Goal: Task Accomplishment & Management: Manage account settings

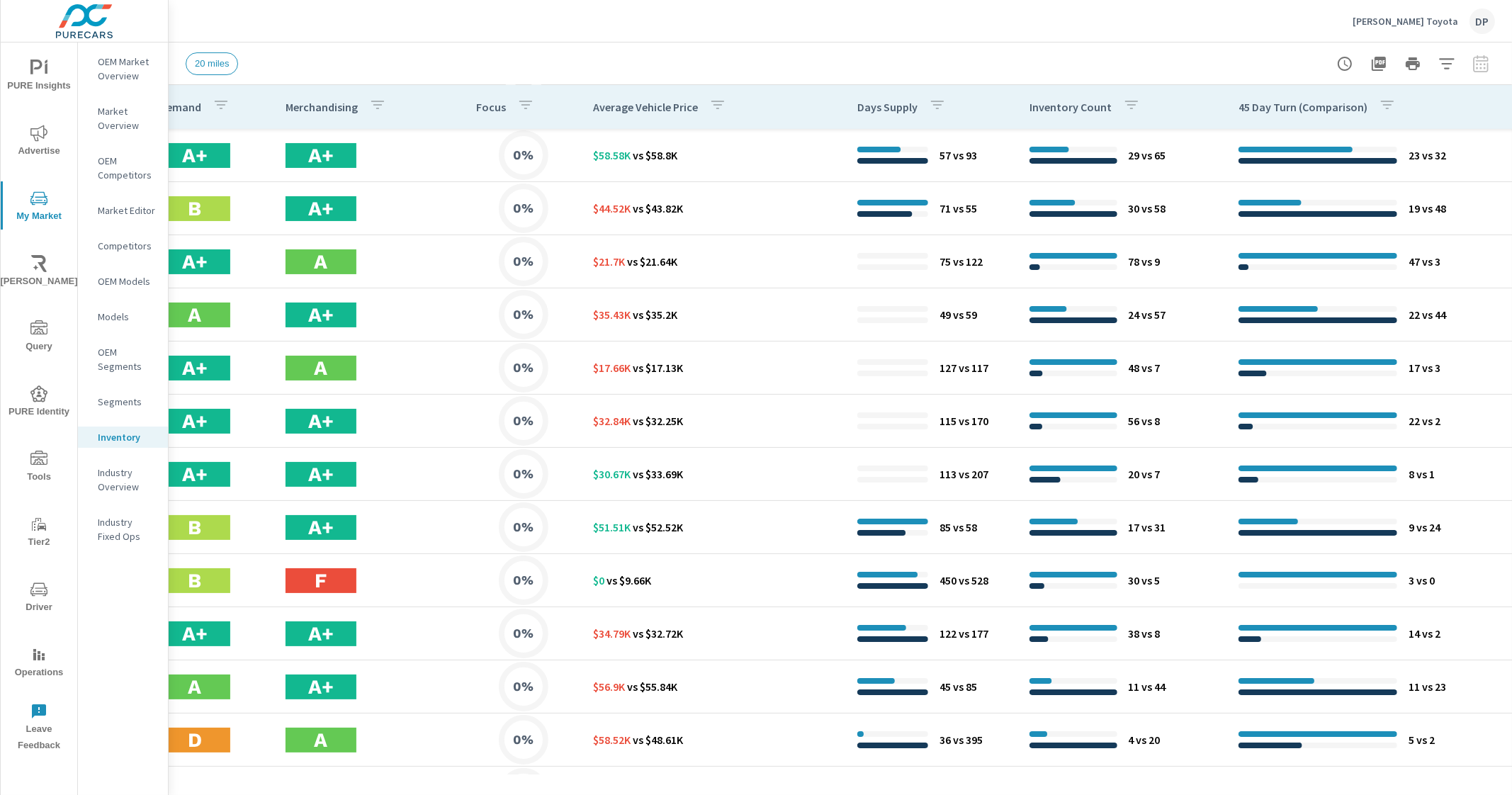
scroll to position [425, 977]
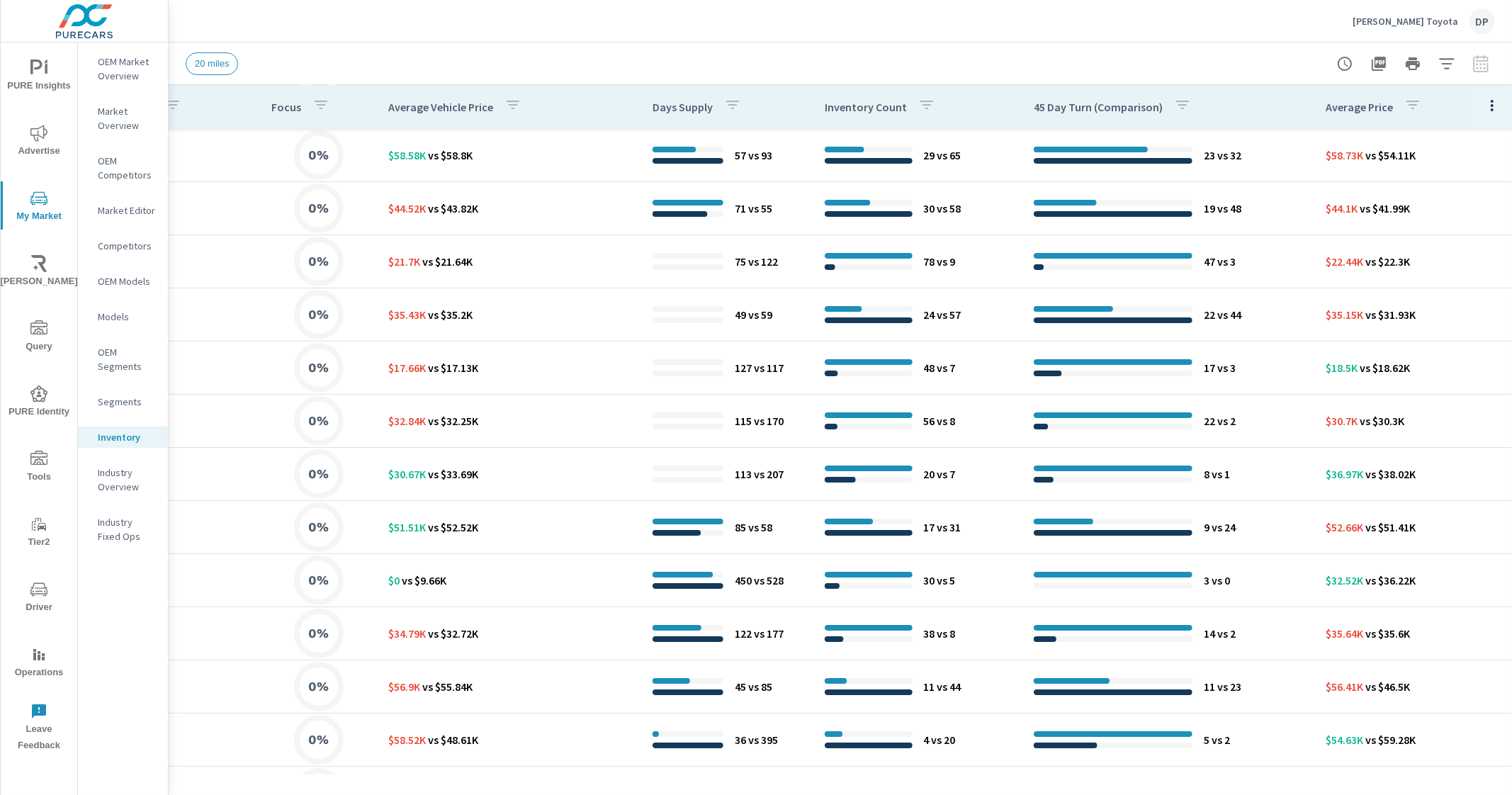
click at [1491, 93] on div at bounding box center [1492, 107] width 40 height 44
click at [1479, 119] on button "button" at bounding box center [1493, 105] width 29 height 29
click at [1432, 331] on span "Customize columns..." at bounding box center [1446, 329] width 89 height 14
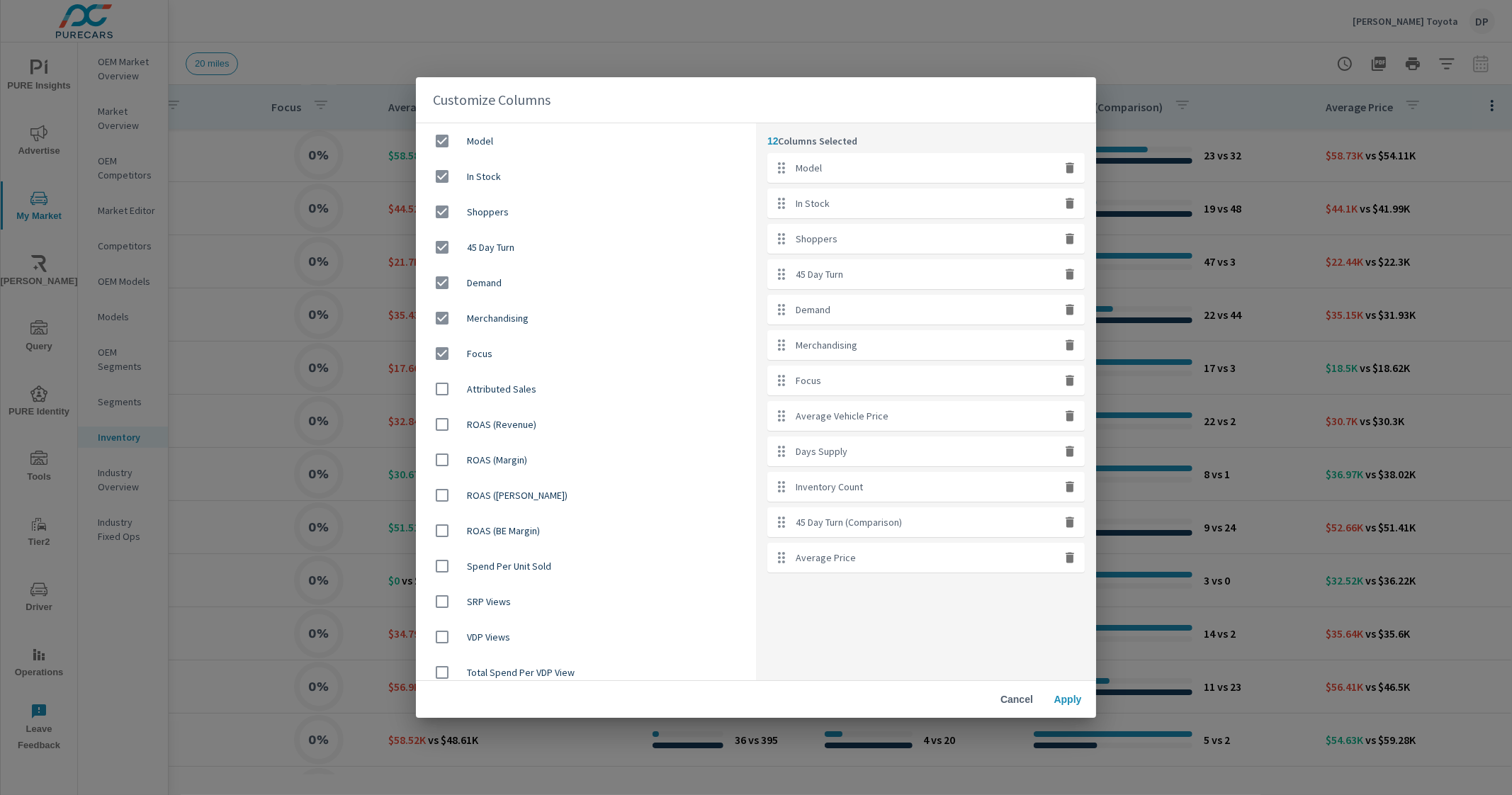
drag, startPoint x: 491, startPoint y: 354, endPoint x: 492, endPoint y: 326, distance: 28.0
click at [491, 354] on span "Focus" at bounding box center [606, 354] width 278 height 14
checkbox input "false"
drag, startPoint x: 494, startPoint y: 323, endPoint x: 499, endPoint y: 305, distance: 18.7
click at [494, 323] on span "Merchandising" at bounding box center [606, 318] width 278 height 14
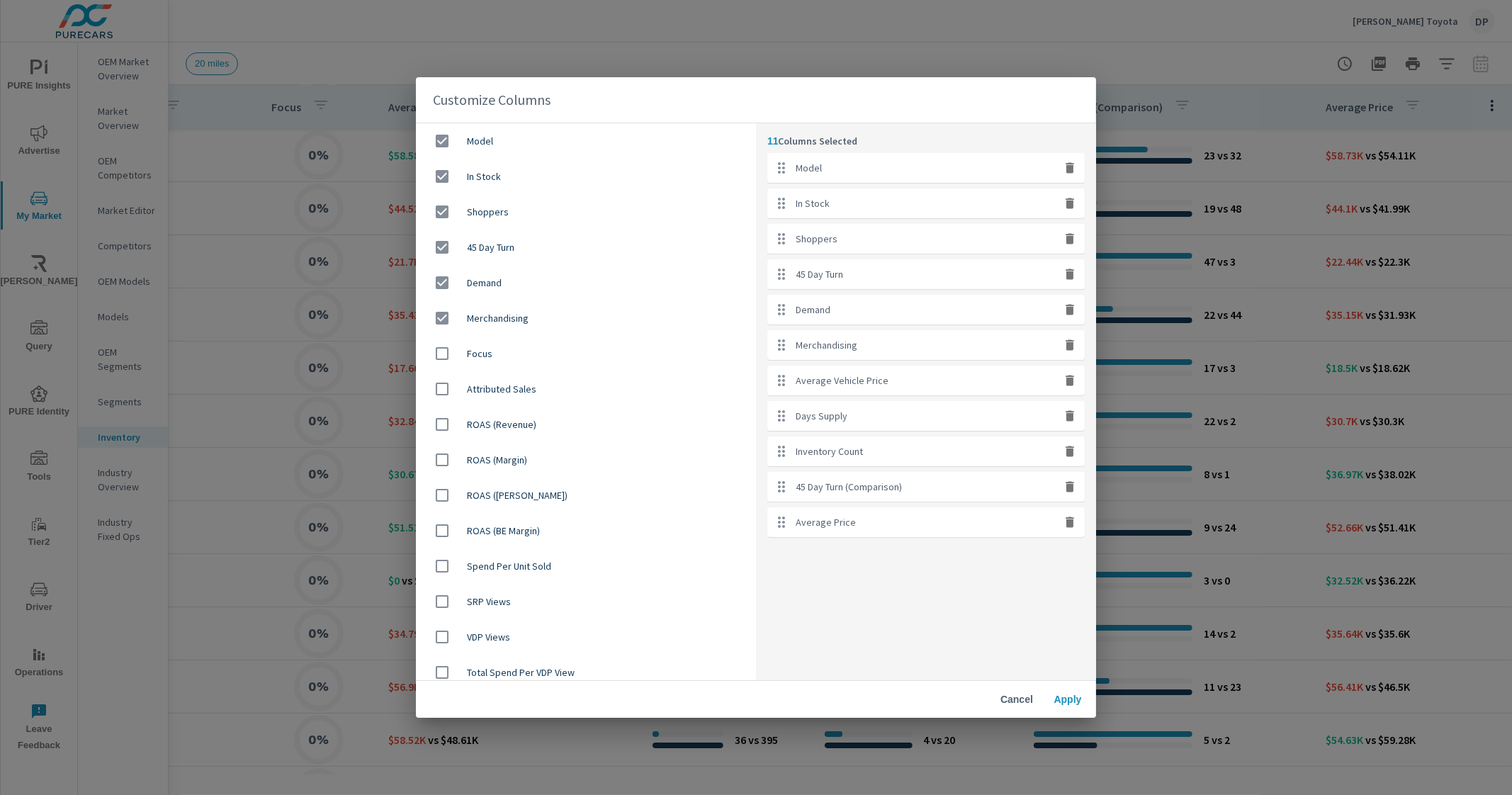
checkbox input "false"
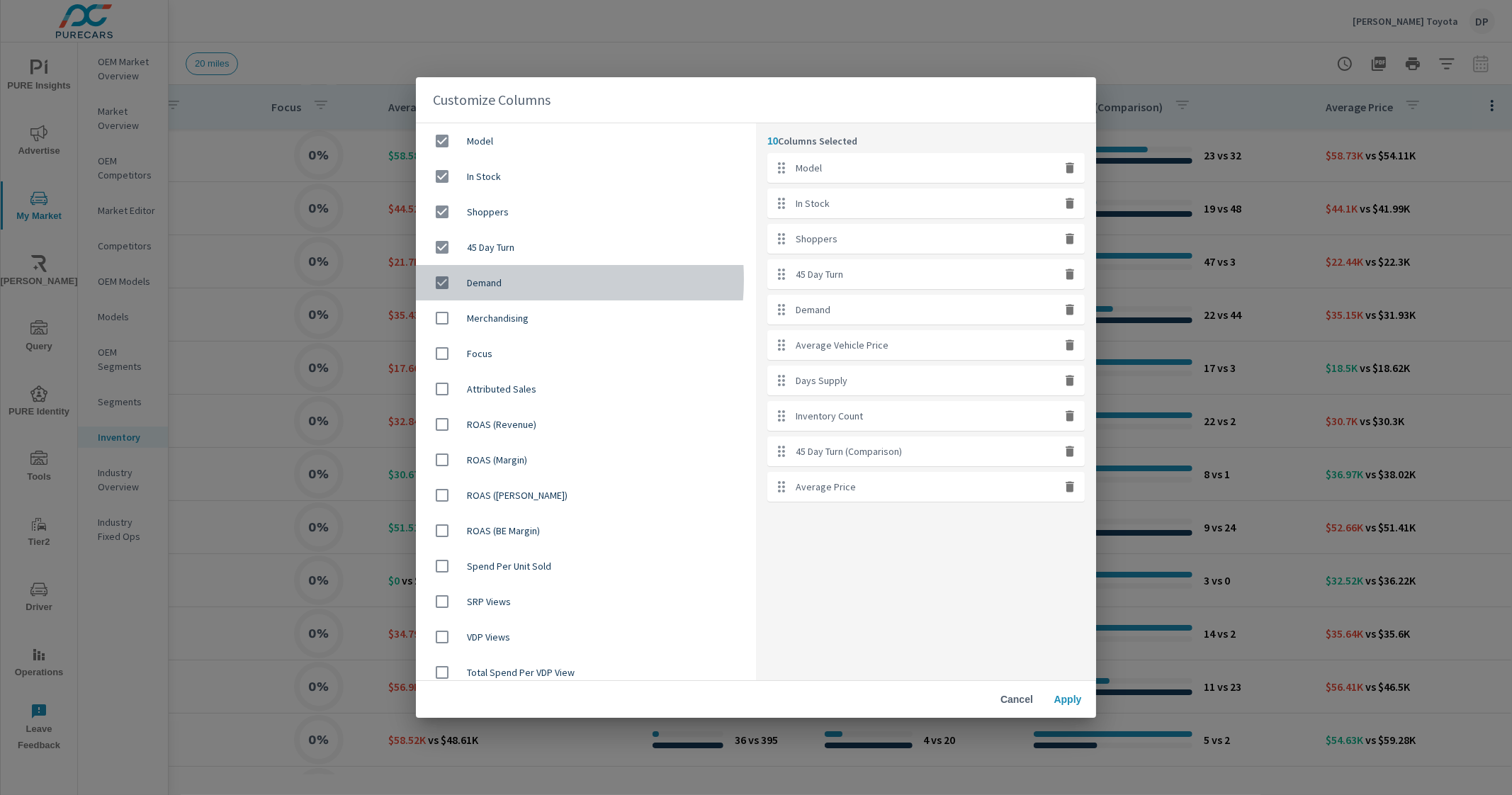
click at [507, 279] on span "Demand" at bounding box center [606, 283] width 278 height 14
checkbox input "false"
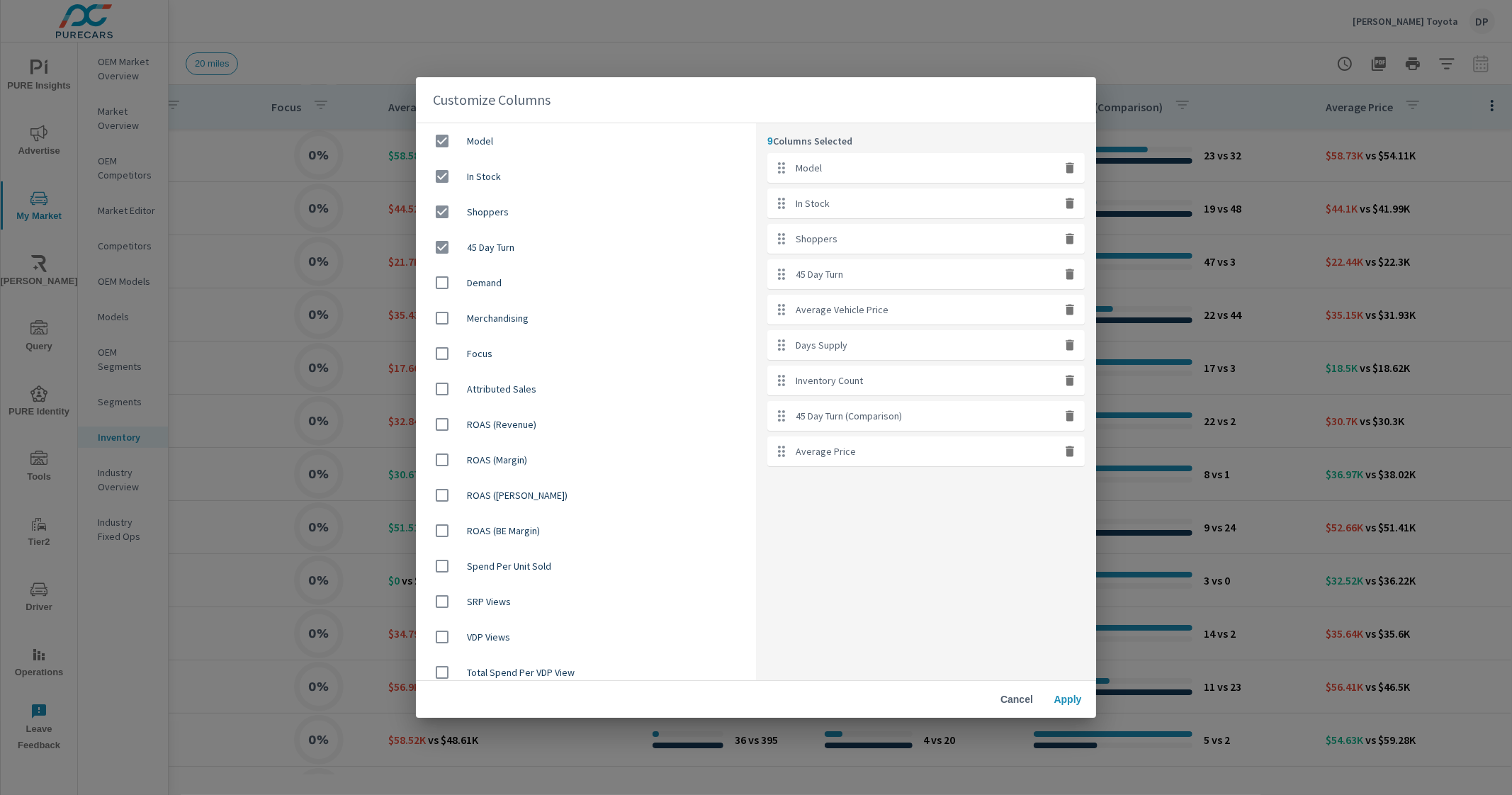
click at [518, 248] on span "45 Day Turn" at bounding box center [606, 247] width 278 height 14
checkbox input "false"
click at [535, 208] on span "Shoppers" at bounding box center [606, 212] width 278 height 14
checkbox input "false"
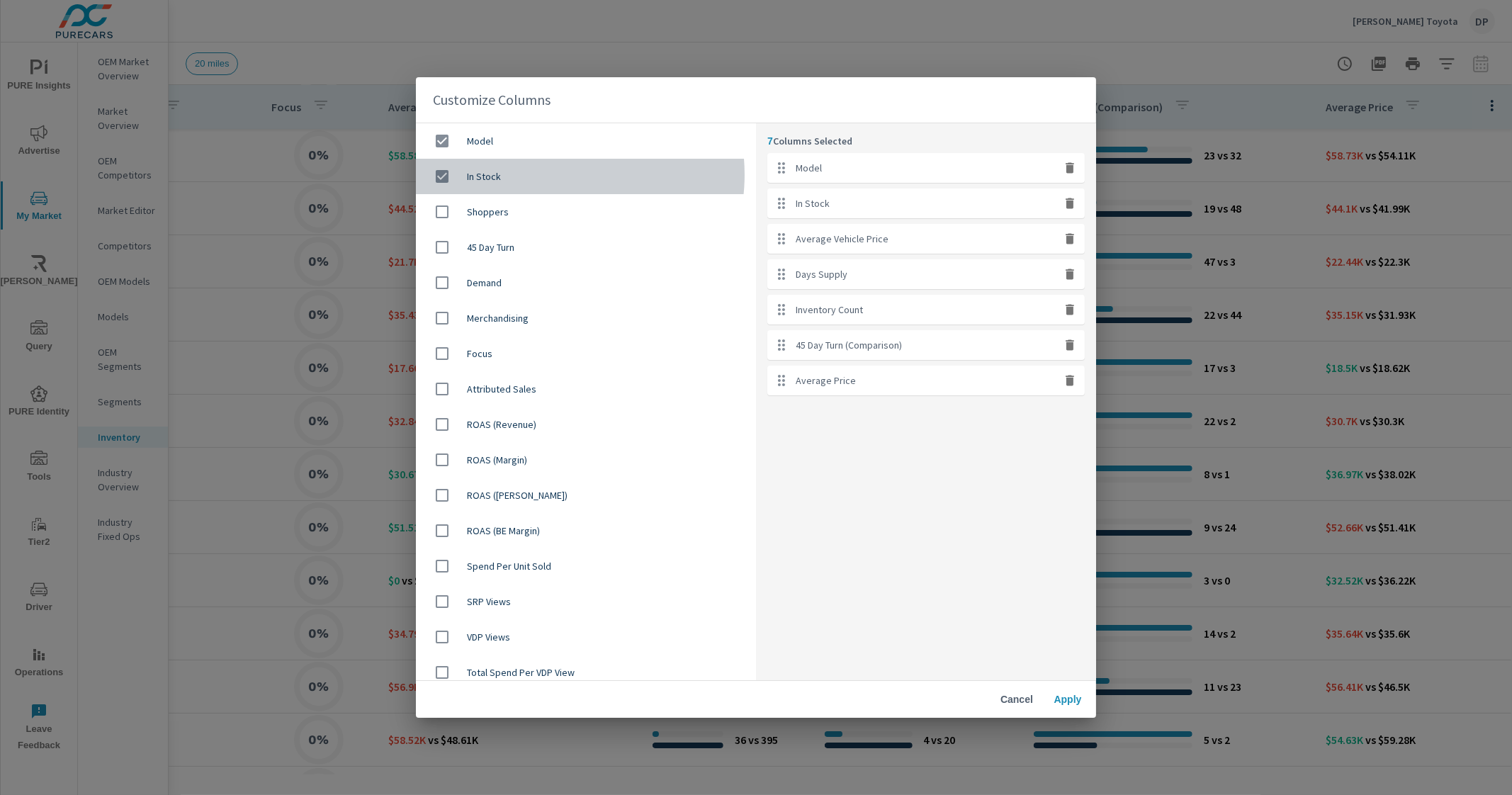
click at [547, 174] on span "In Stock" at bounding box center [606, 177] width 278 height 14
checkbox input "false"
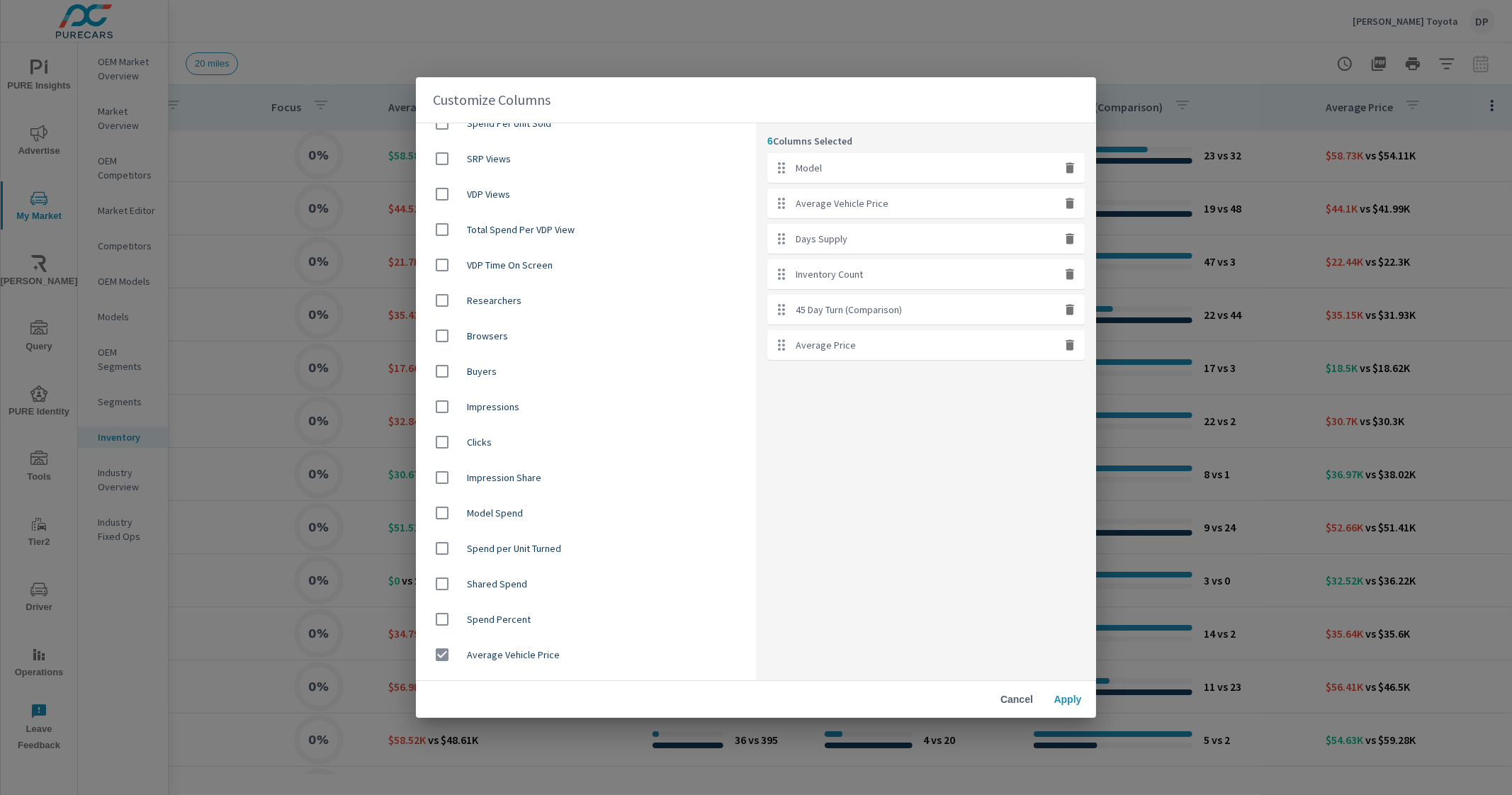
scroll to position [886, 0]
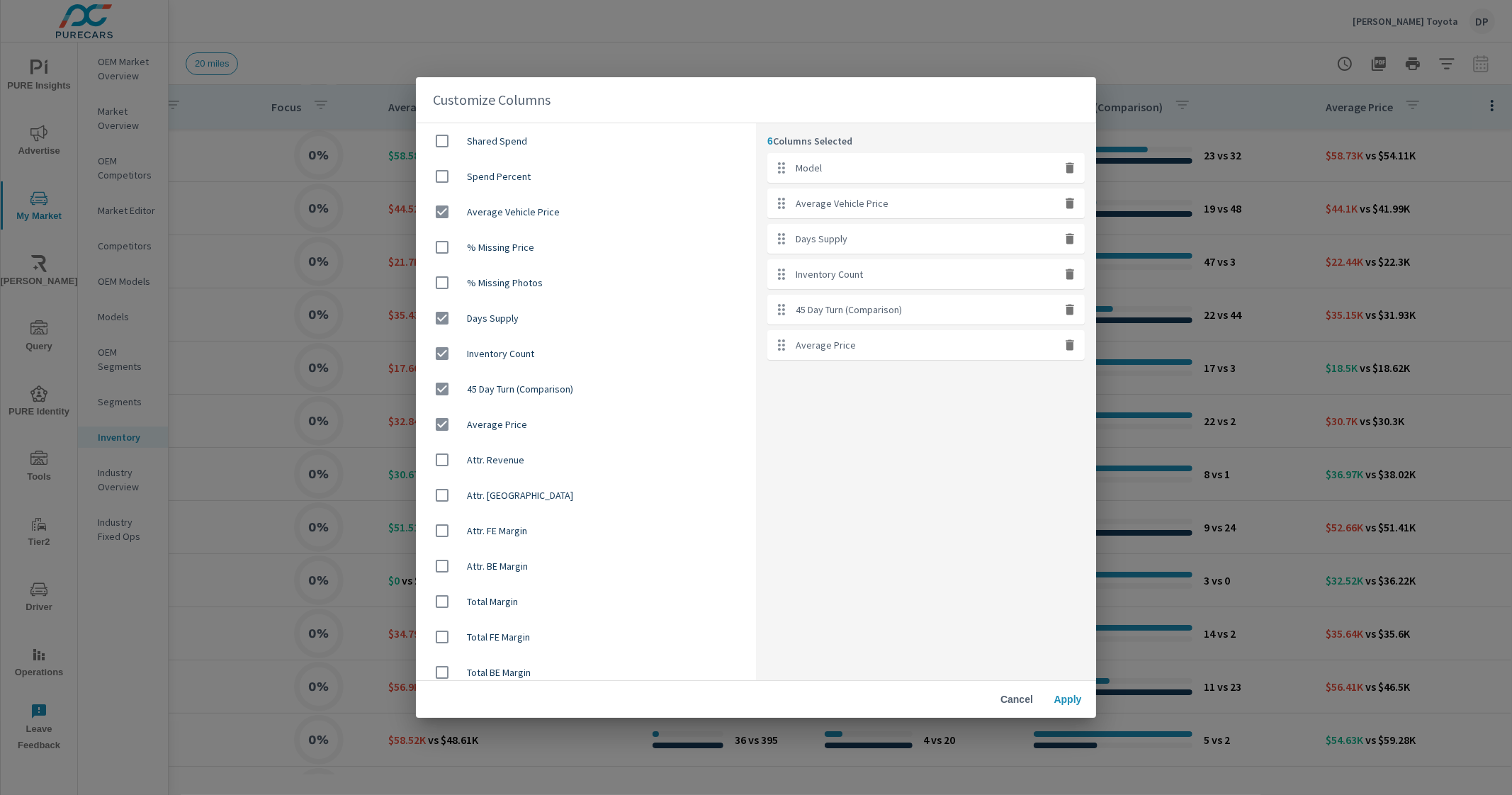
click at [585, 331] on div "Days Supply" at bounding box center [586, 317] width 340 height 35
checkbox input "false"
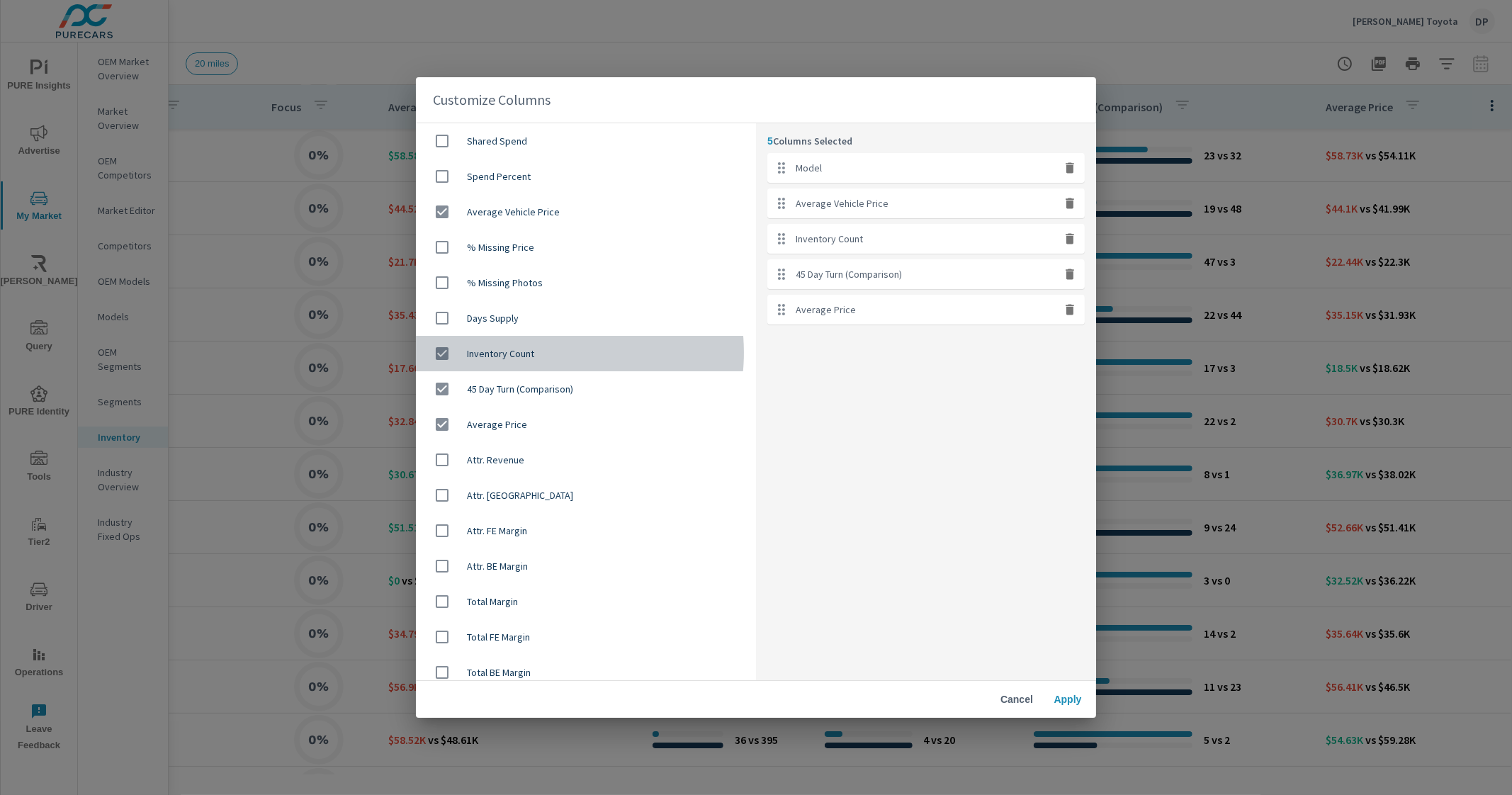
click at [544, 352] on span "Inventory Count" at bounding box center [606, 354] width 278 height 14
checkbox input "false"
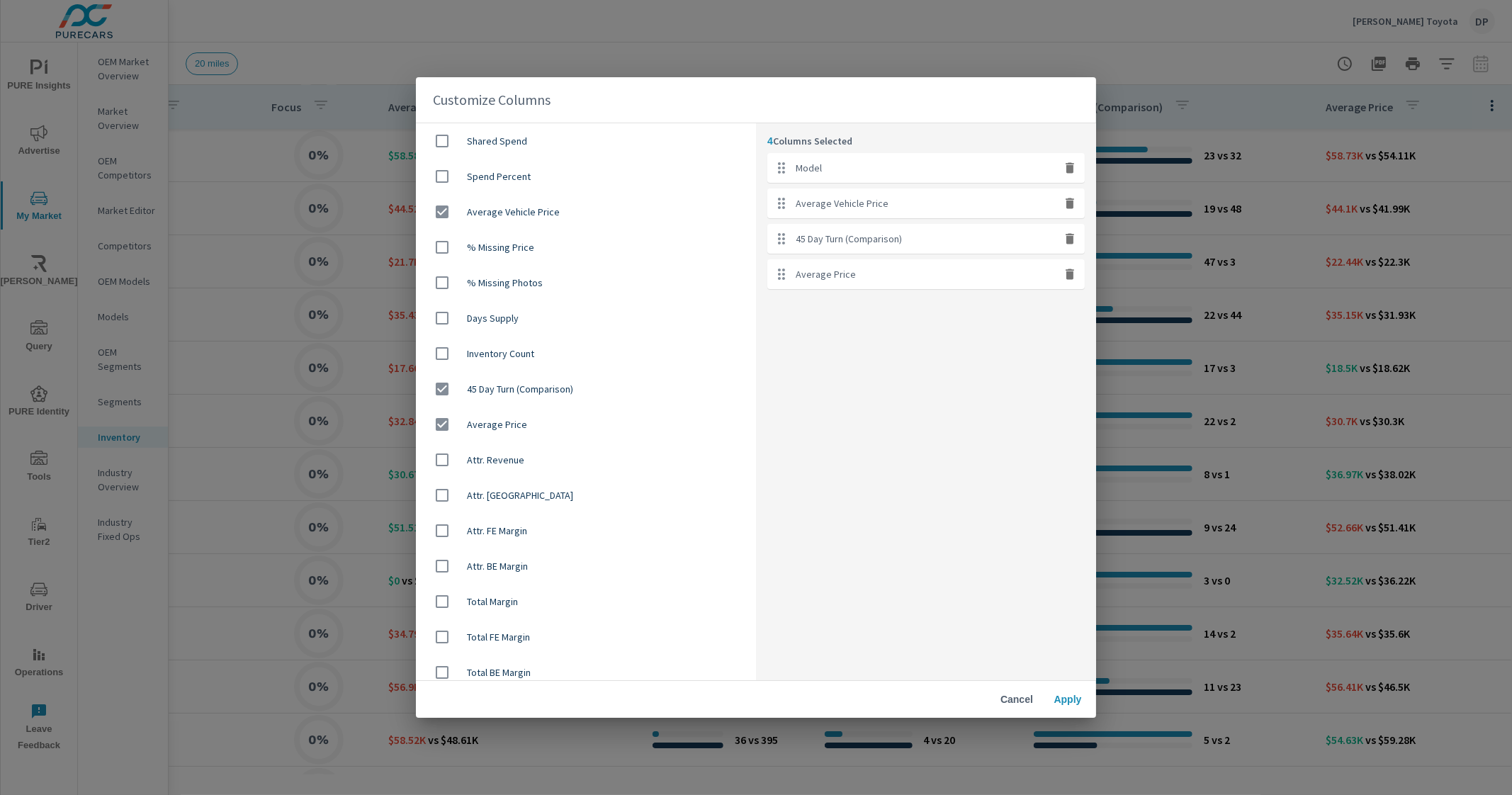
drag, startPoint x: 530, startPoint y: 393, endPoint x: 617, endPoint y: 428, distance: 93.8
click at [530, 394] on span "45 Day Turn (Comparison)" at bounding box center [606, 389] width 278 height 14
checkbox input "false"
click at [1066, 702] on span "Apply" at bounding box center [1068, 699] width 34 height 13
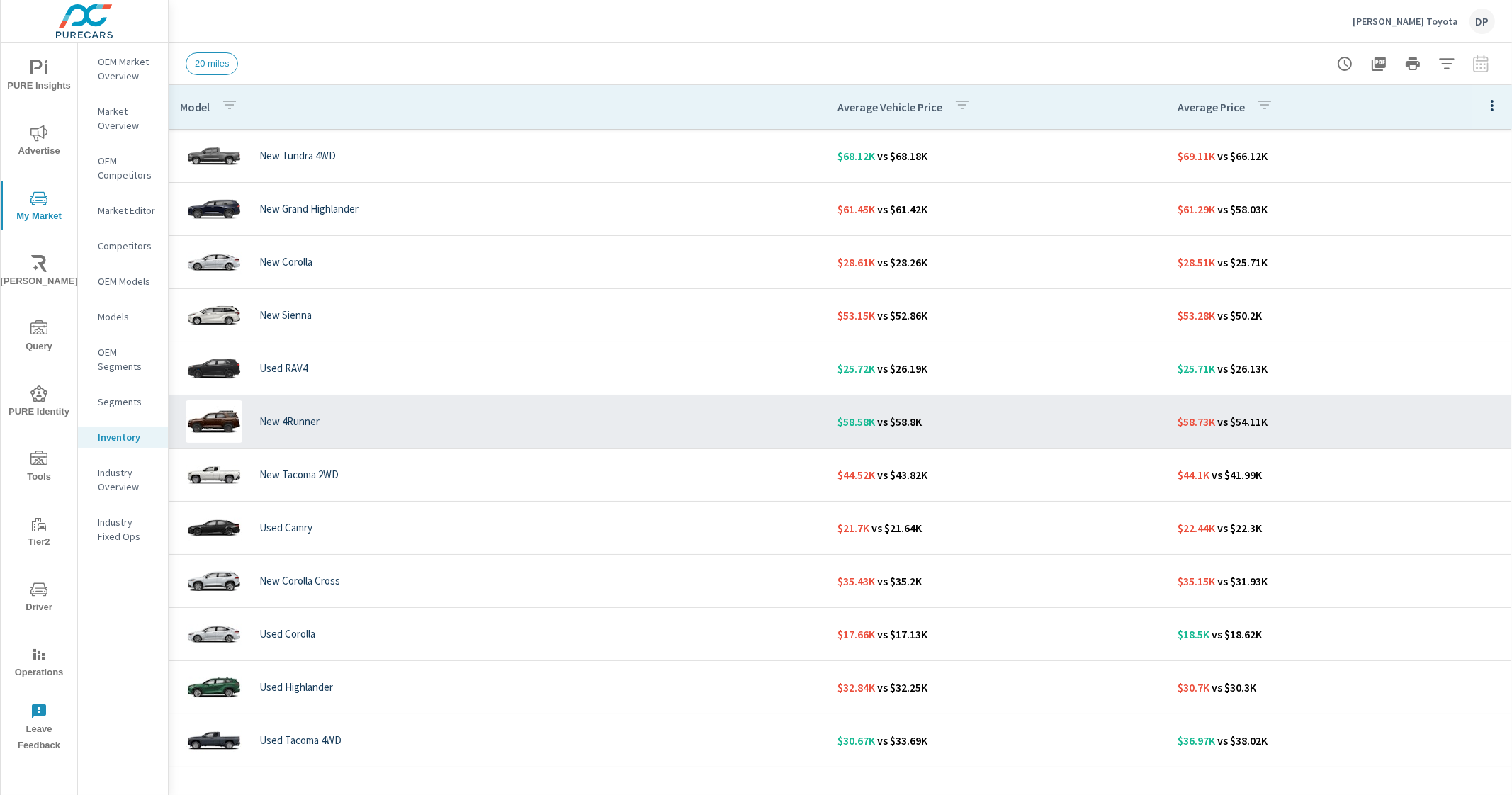
scroll to position [127, 0]
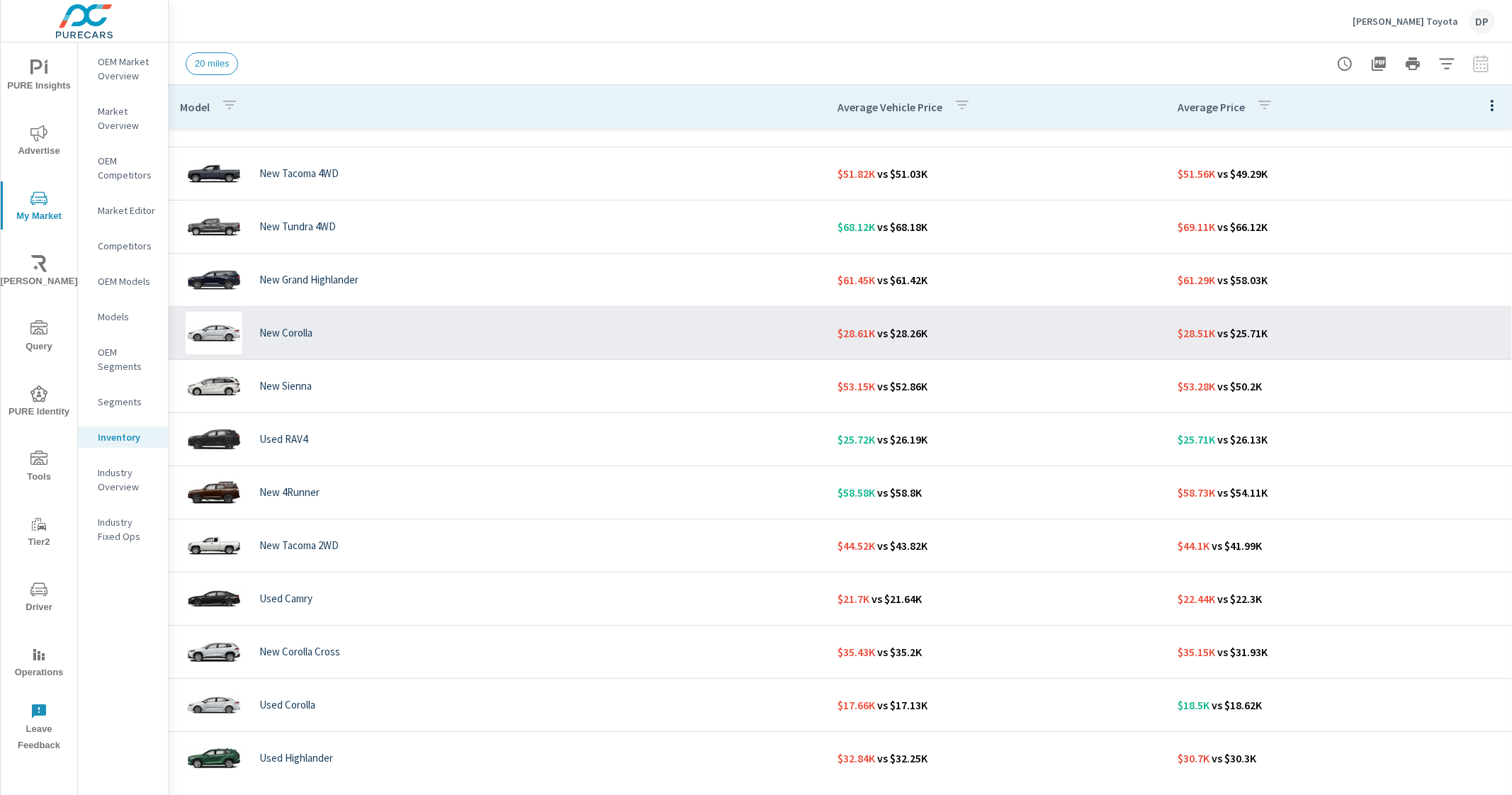
scroll to position [14, 0]
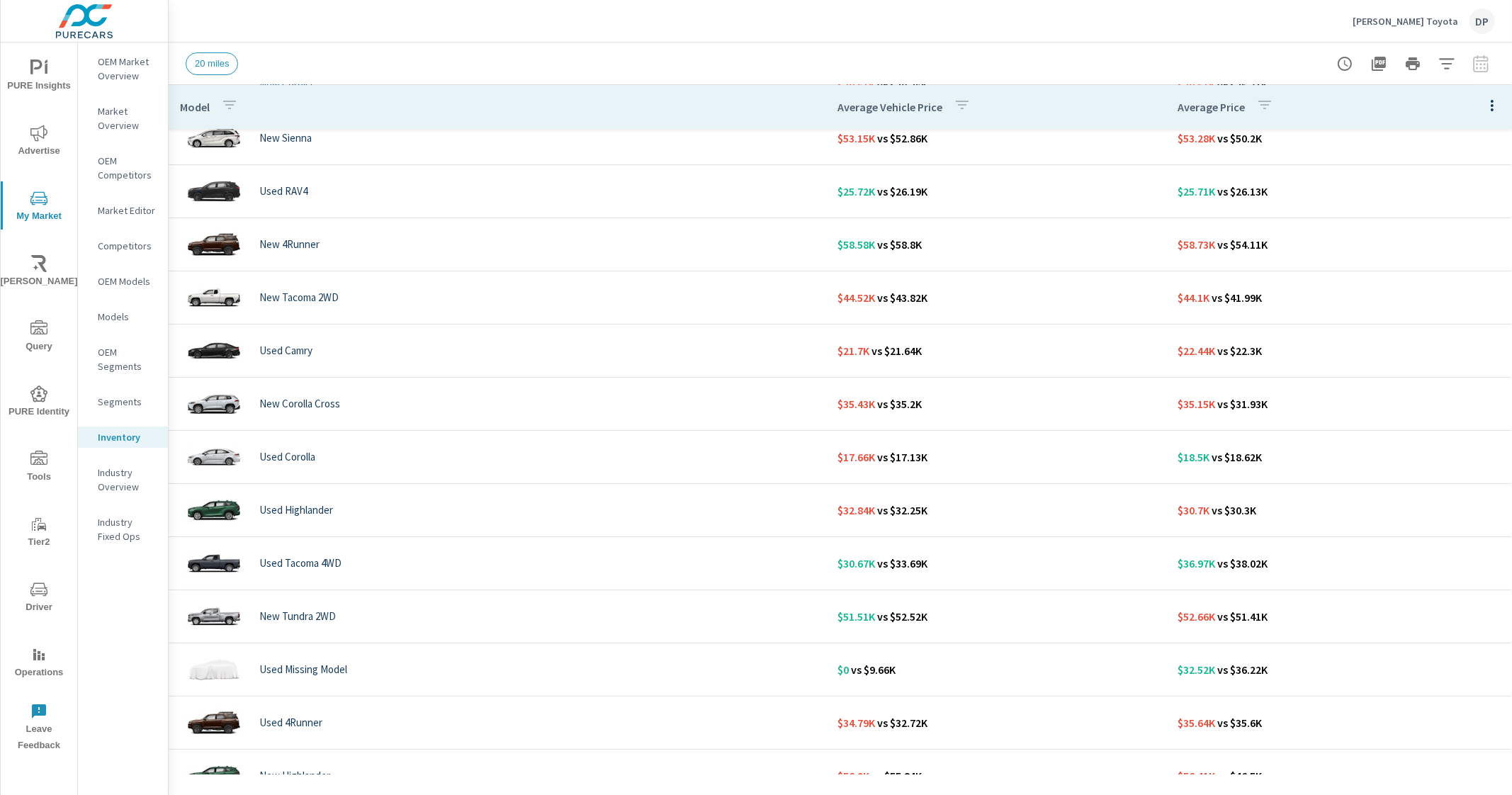
scroll to position [443, 0]
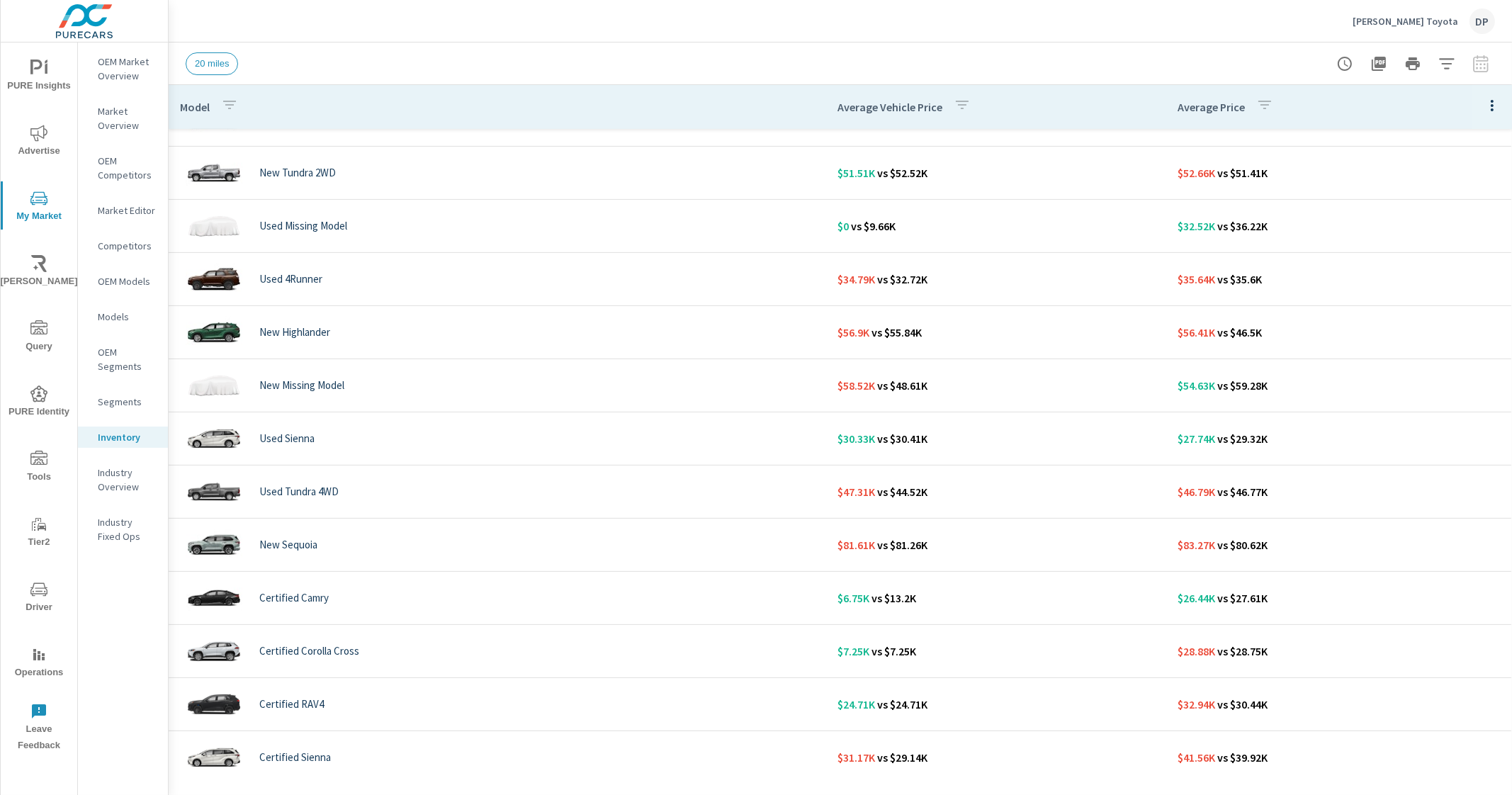
scroll to position [708, 0]
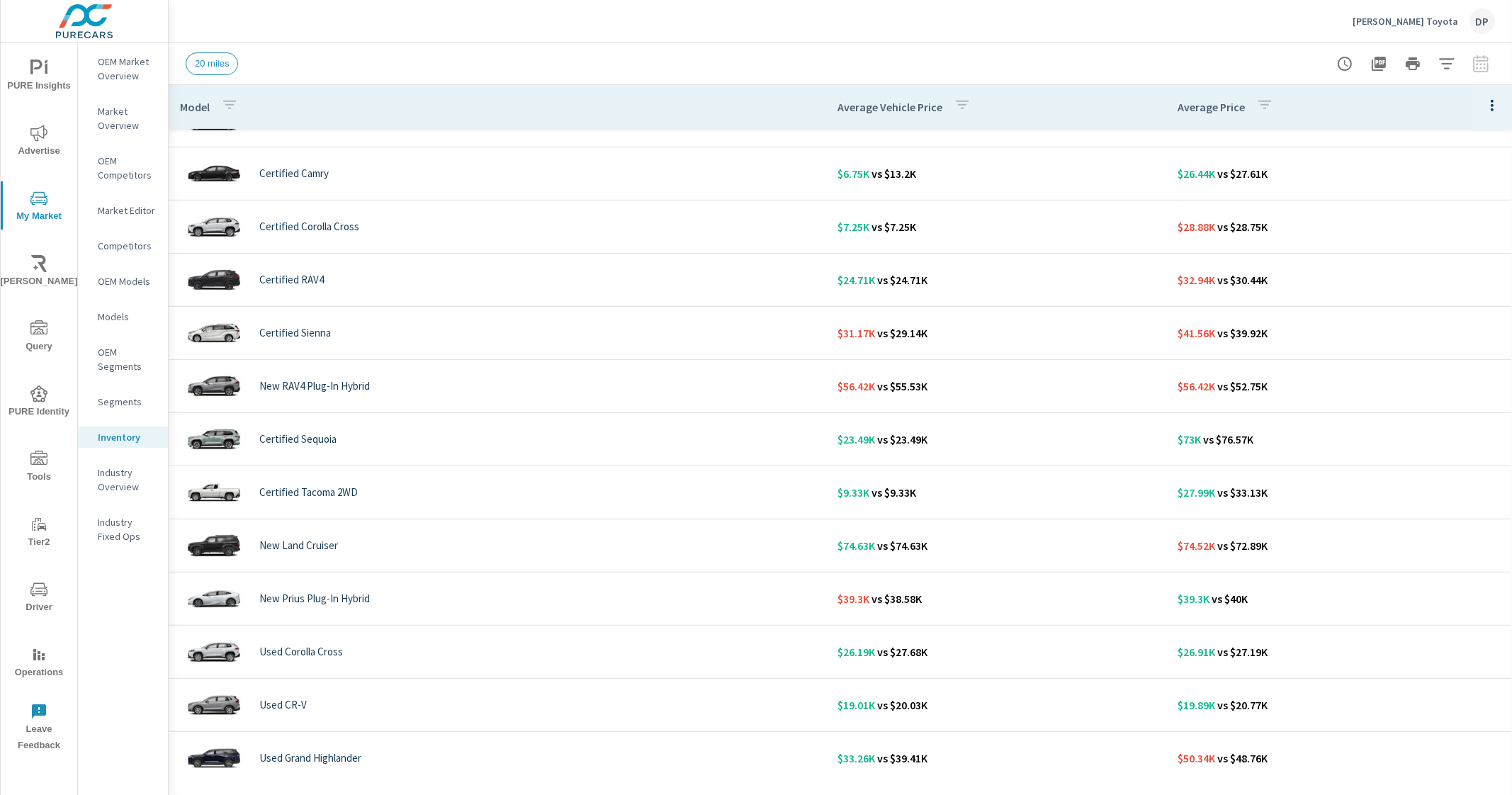
scroll to position [1221, 0]
